Goal: Task Accomplishment & Management: Use online tool/utility

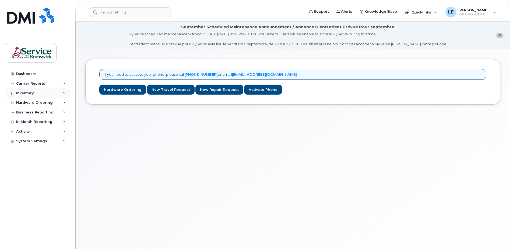
click at [21, 92] on div "Inventory" at bounding box center [24, 93] width 17 height 4
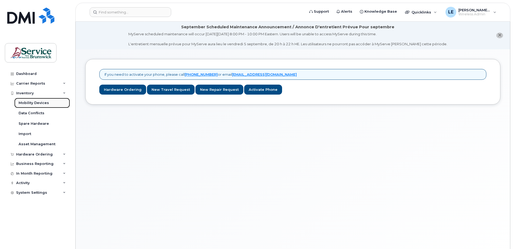
click at [29, 100] on link "Mobility Devices" at bounding box center [42, 103] width 56 height 10
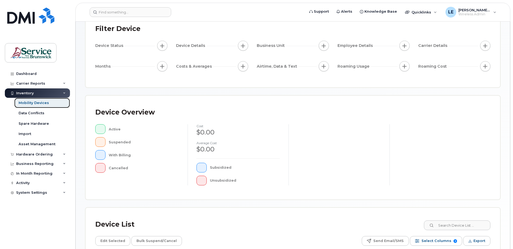
scroll to position [108, 0]
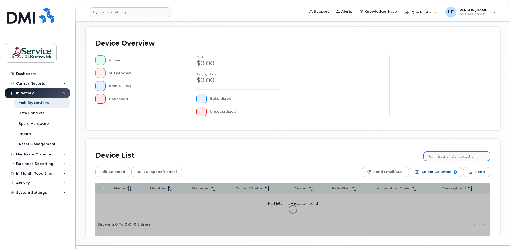
drag, startPoint x: 471, startPoint y: 158, endPoint x: 471, endPoint y: 155, distance: 2.7
click at [471, 155] on input at bounding box center [456, 156] width 67 height 10
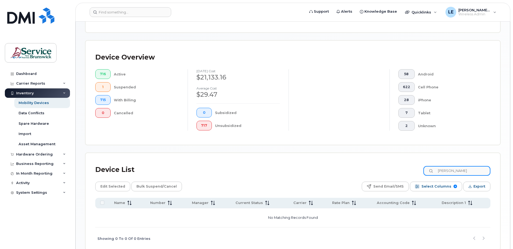
scroll to position [122, 0]
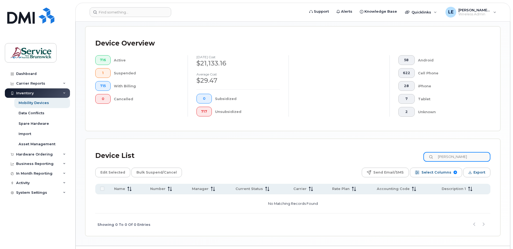
drag, startPoint x: 445, startPoint y: 157, endPoint x: 427, endPoint y: 158, distance: 17.8
click at [427, 158] on div "Device List emily pitre" at bounding box center [292, 156] width 395 height 14
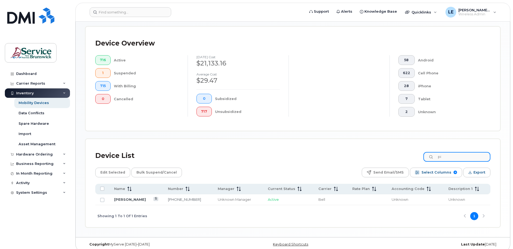
type input "p"
